Goal: Information Seeking & Learning: Learn about a topic

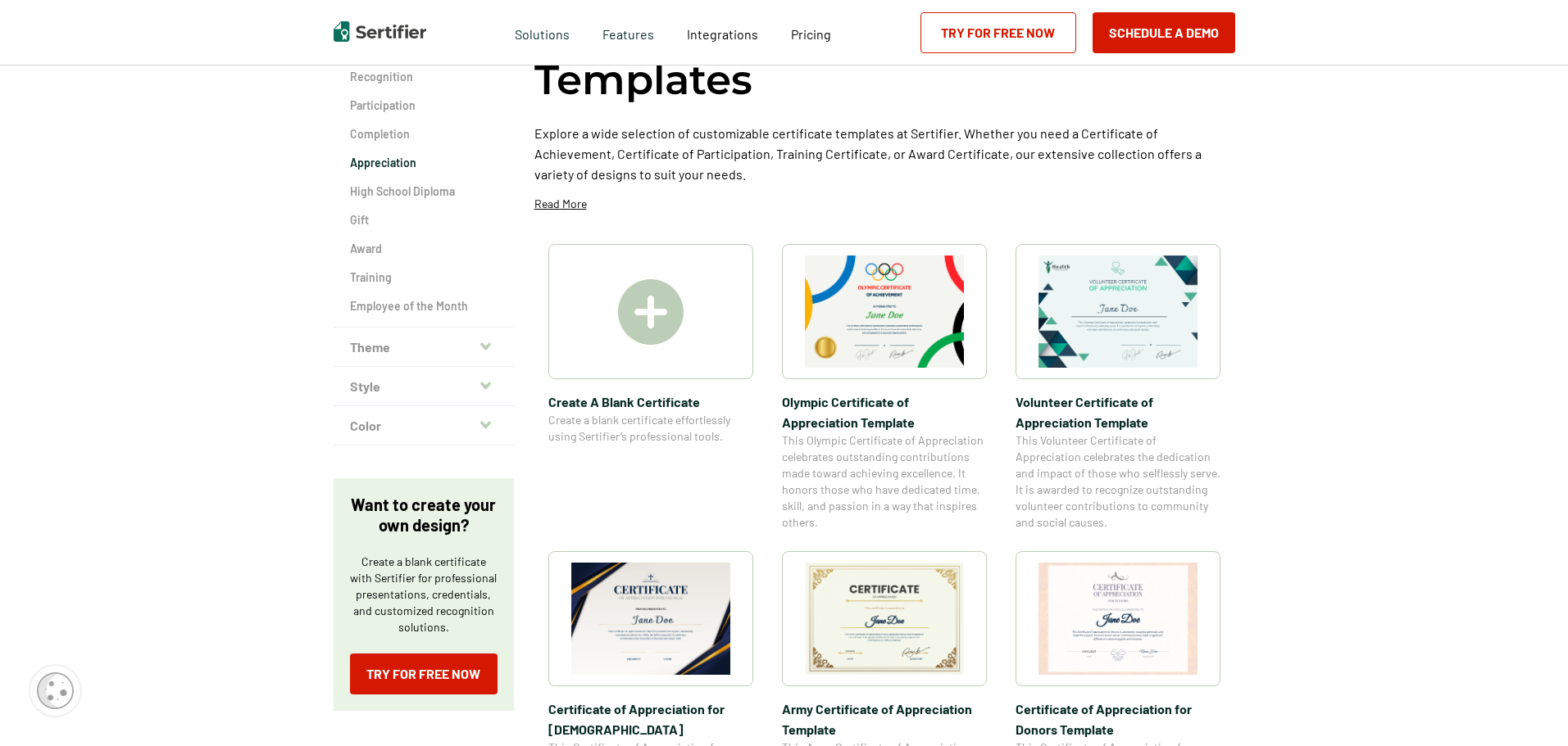
scroll to position [163, 0]
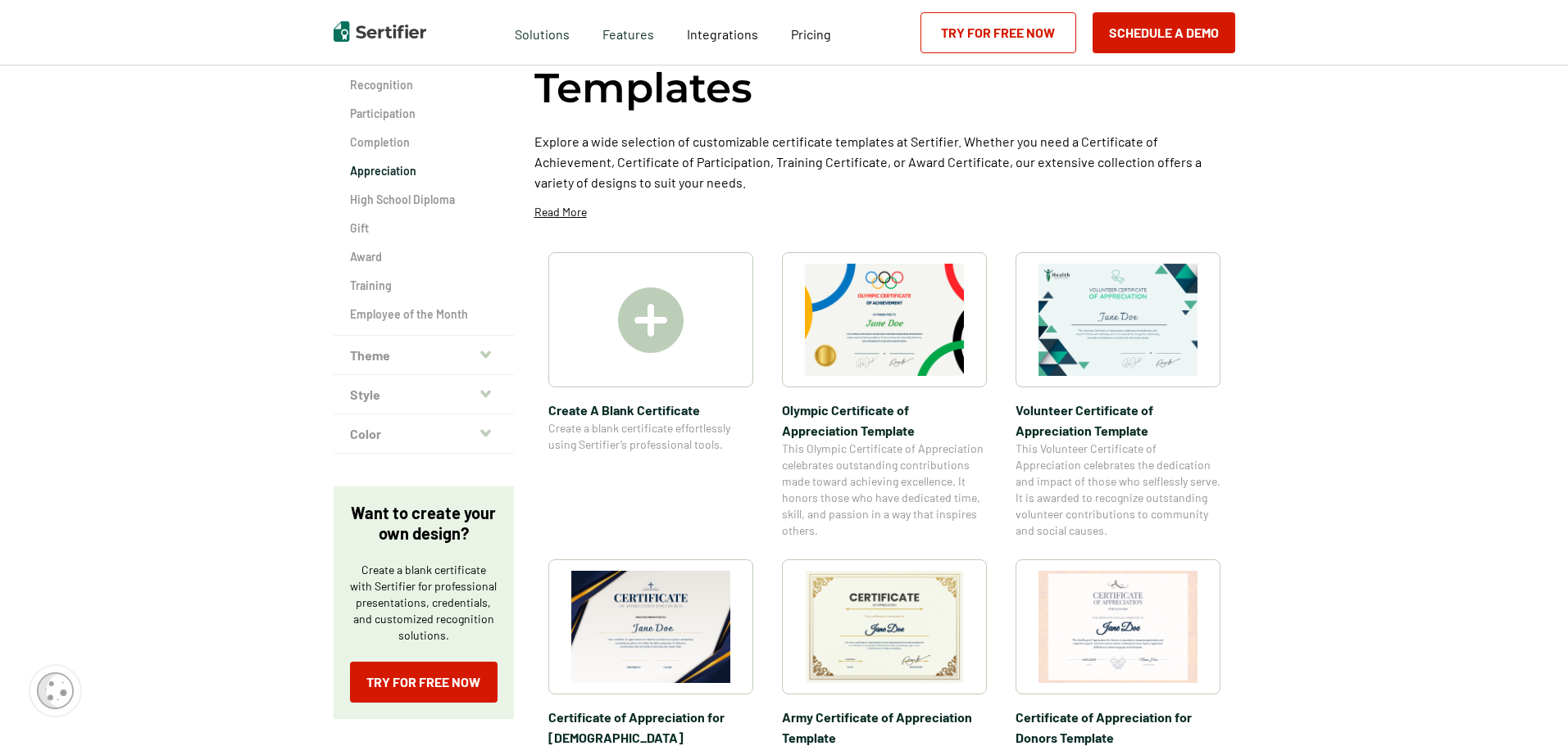
click at [708, 306] on div at bounding box center [650, 319] width 205 height 135
click at [721, 299] on div at bounding box center [650, 319] width 205 height 135
